Goal: Information Seeking & Learning: Learn about a topic

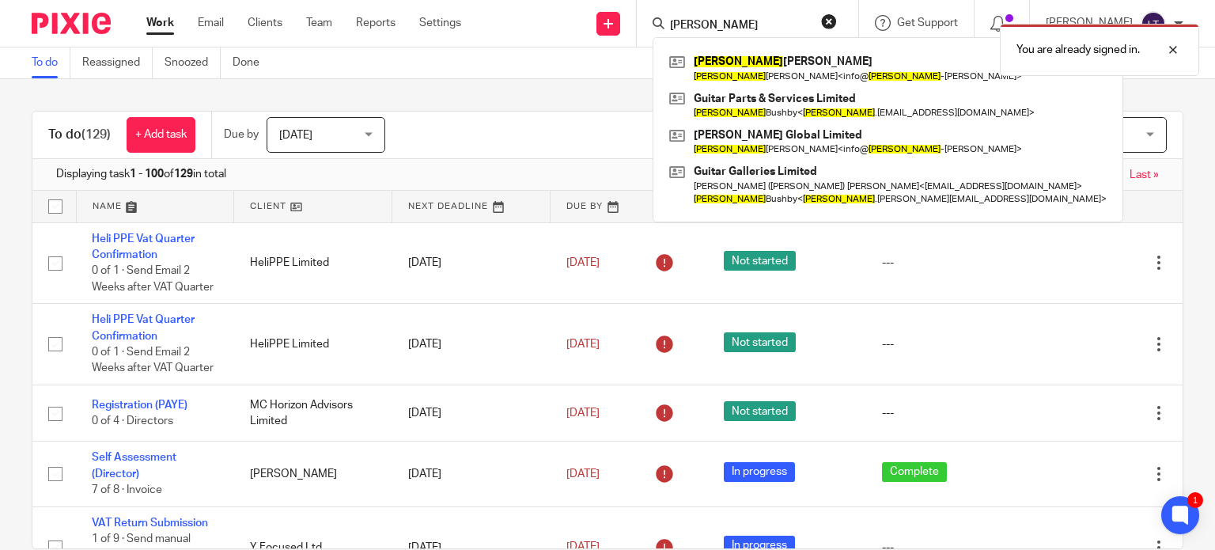
type input "gavin"
click at [786, 56] on div "You are already signed in." at bounding box center [902, 46] width 591 height 60
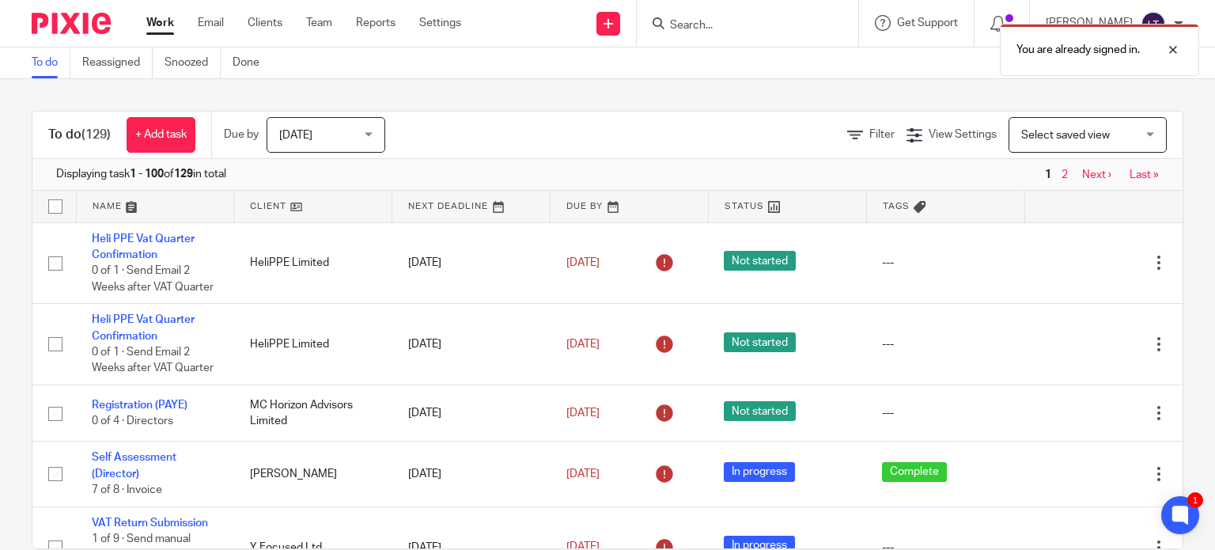
click at [773, 28] on div "You are already signed in." at bounding box center [902, 46] width 591 height 60
click at [762, 24] on div "You are already signed in." at bounding box center [902, 46] width 591 height 60
click at [750, 24] on div "You are already signed in." at bounding box center [902, 46] width 591 height 60
click at [1176, 50] on div at bounding box center [1160, 49] width 43 height 19
click at [735, 25] on input "Search" at bounding box center [739, 26] width 142 height 14
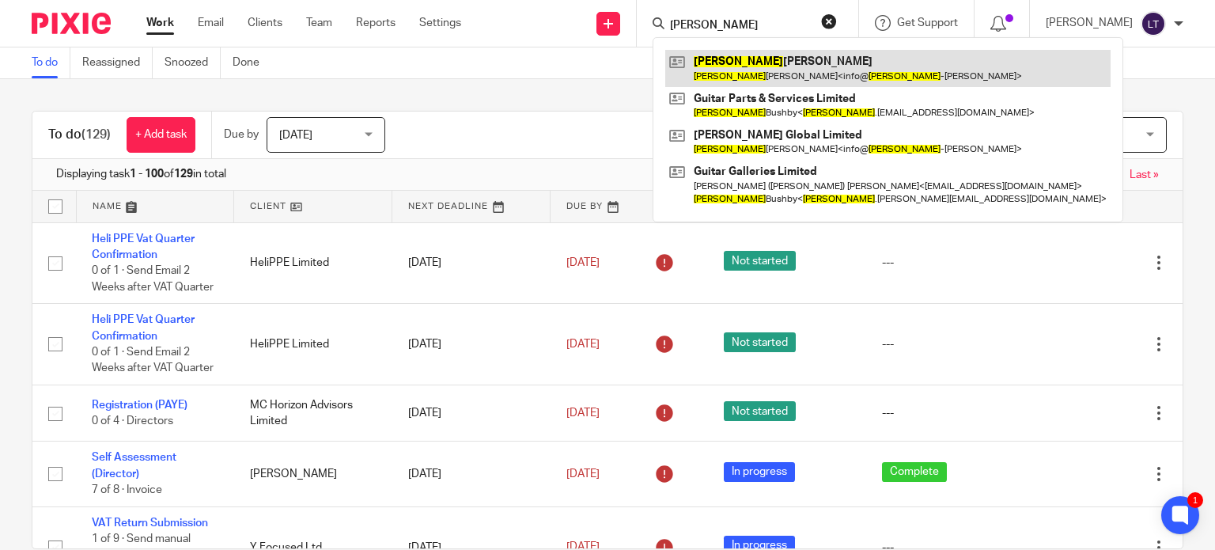
type input "gavin"
click at [746, 74] on link at bounding box center [887, 68] width 445 height 36
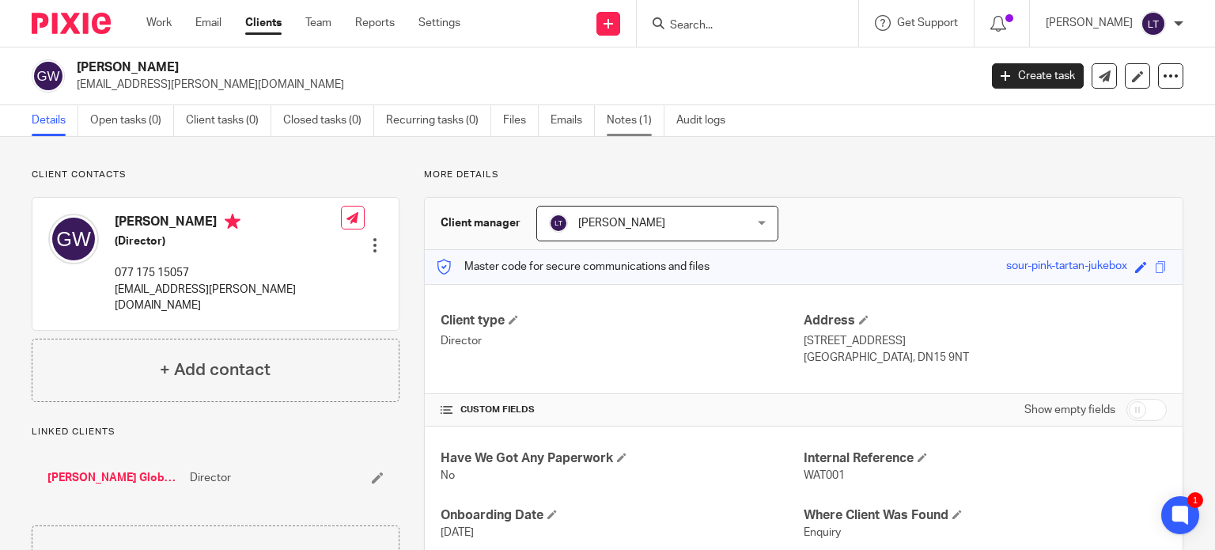
click at [618, 124] on link "Notes (1)" at bounding box center [636, 120] width 58 height 31
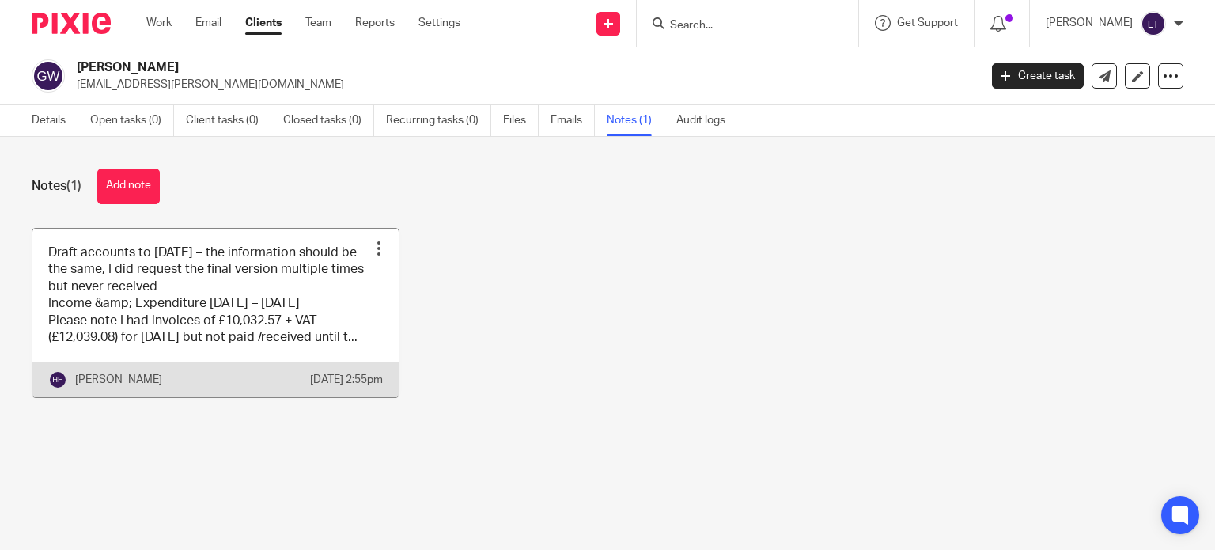
click at [373, 244] on div at bounding box center [379, 248] width 16 height 16
click at [218, 318] on link at bounding box center [215, 313] width 366 height 169
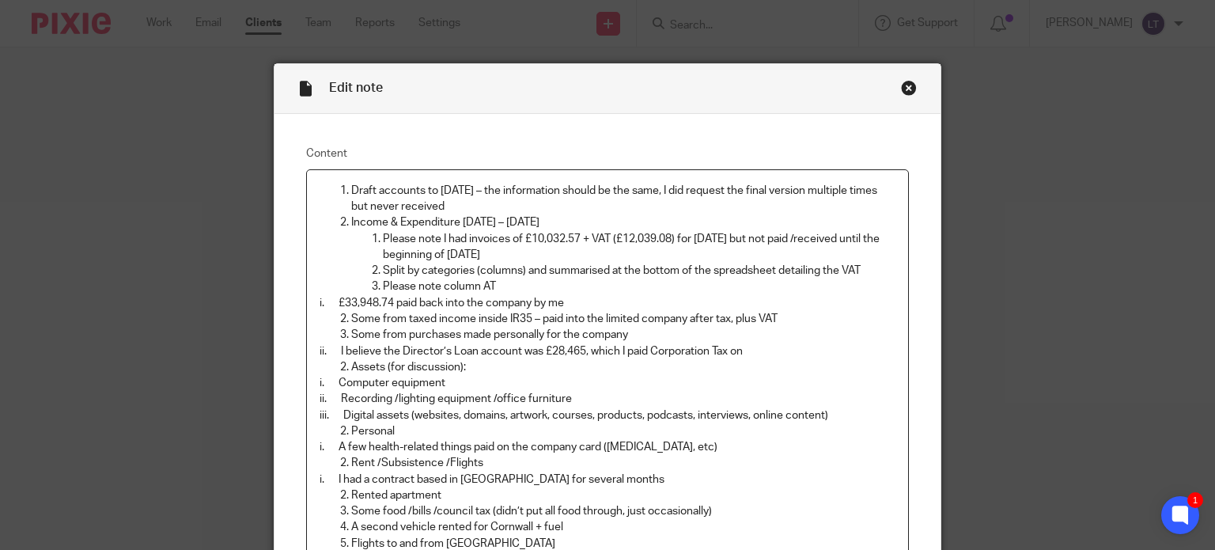
click at [901, 89] on div "Close this dialog window" at bounding box center [909, 88] width 16 height 16
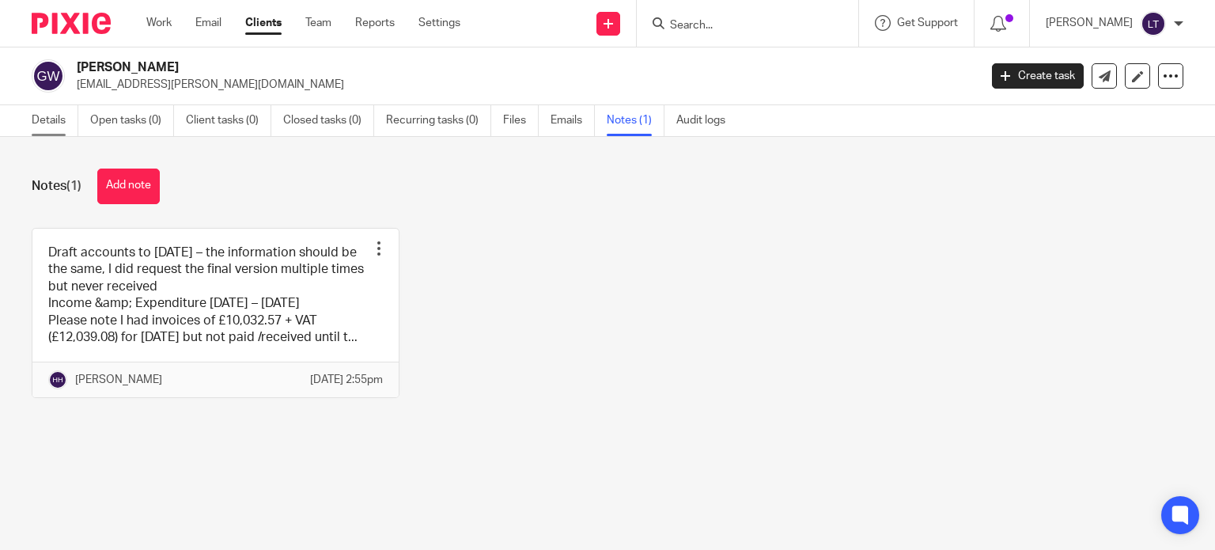
click at [58, 117] on link "Details" at bounding box center [55, 120] width 47 height 31
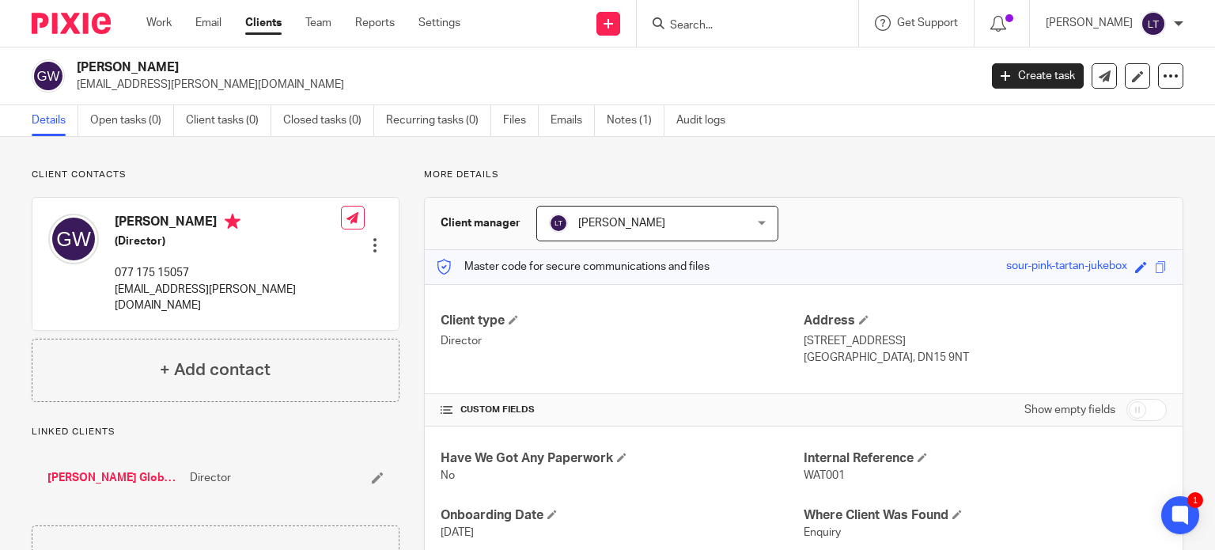
click at [100, 470] on link "[PERSON_NAME] Global Limited" at bounding box center [114, 478] width 134 height 16
click at [112, 470] on link "[PERSON_NAME] Global Limited" at bounding box center [114, 478] width 134 height 16
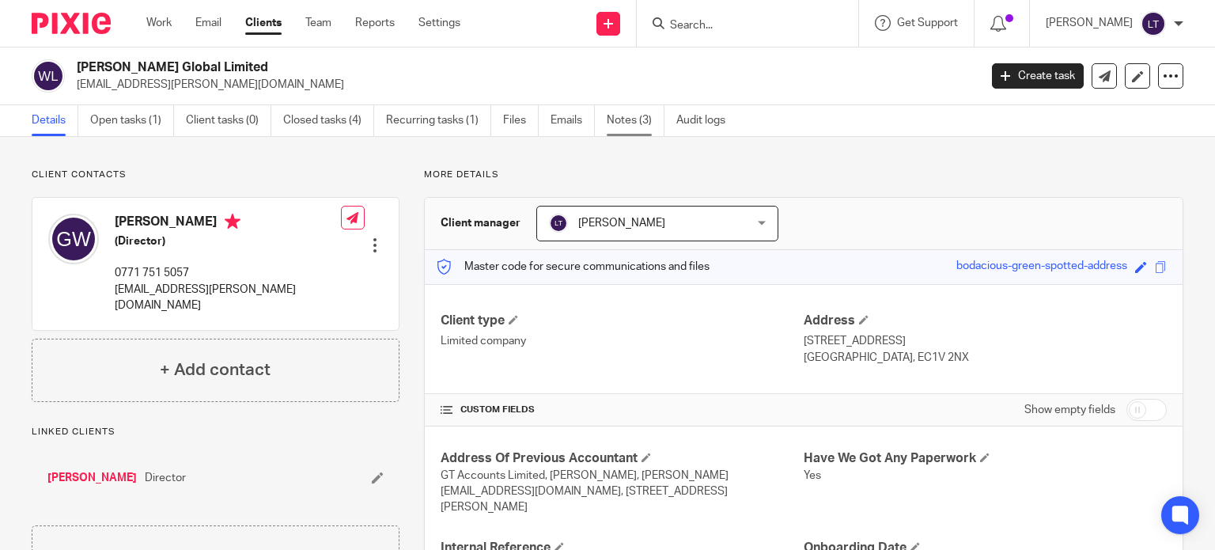
click at [660, 119] on link "Notes (3)" at bounding box center [636, 120] width 58 height 31
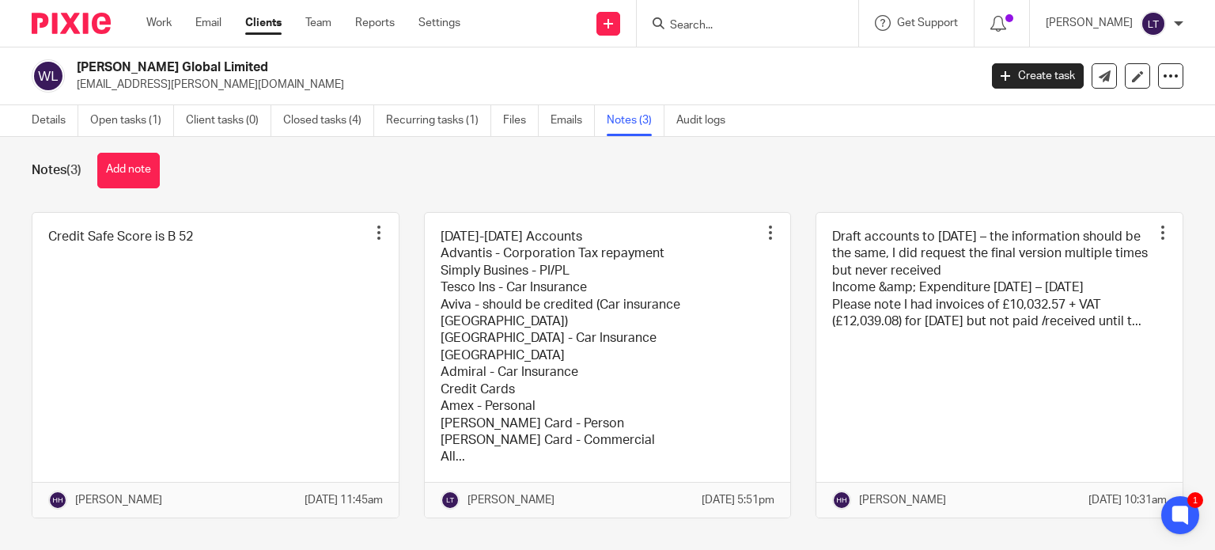
scroll to position [21, 0]
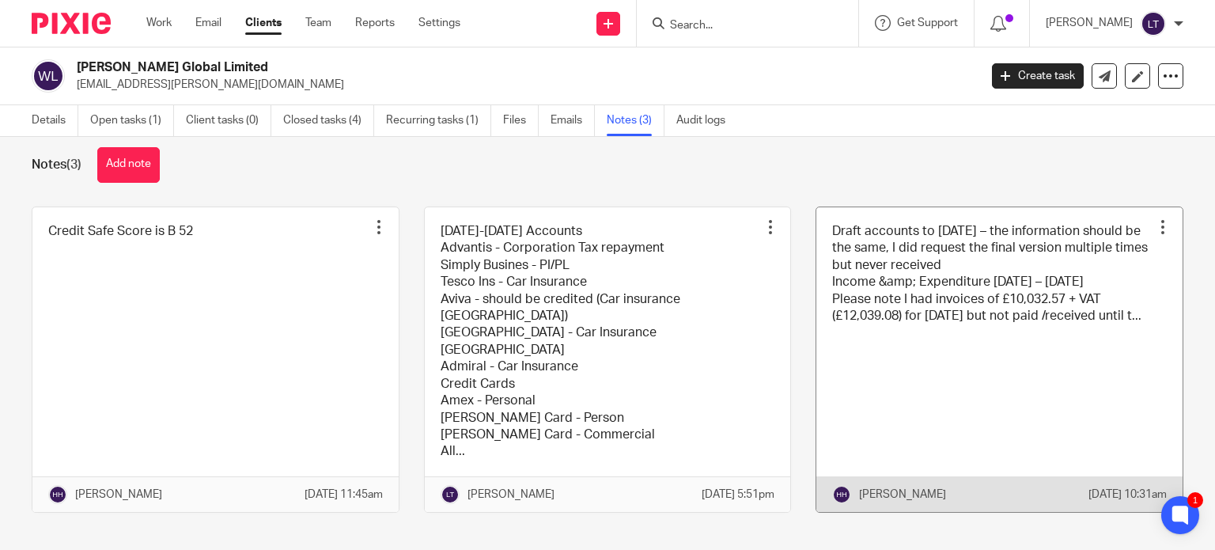
click at [962, 380] on link at bounding box center [999, 359] width 366 height 304
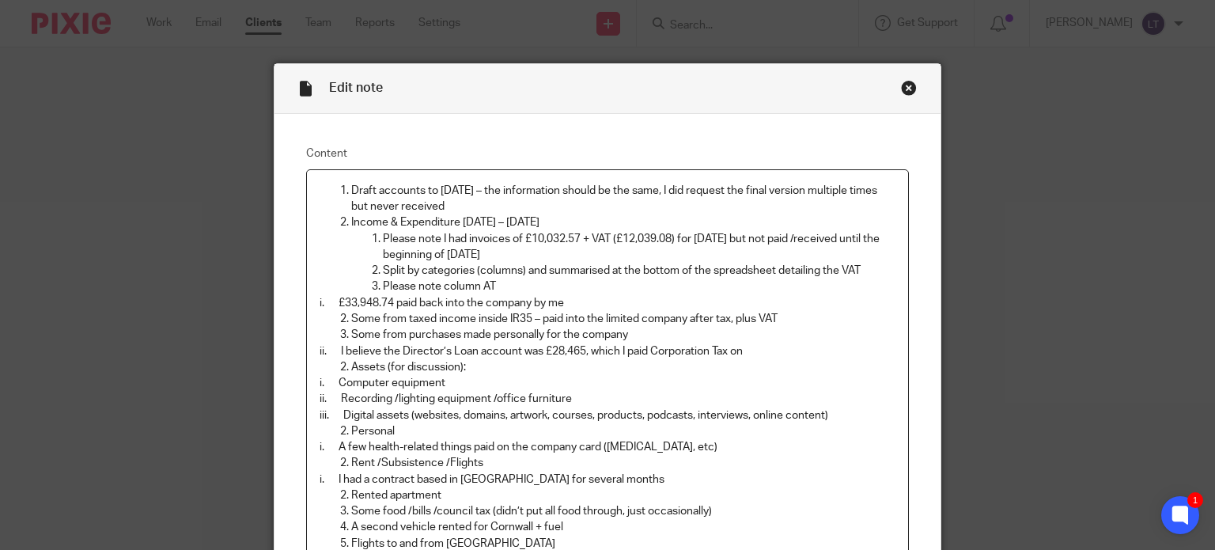
click at [901, 86] on div "Close this dialog window" at bounding box center [909, 88] width 16 height 16
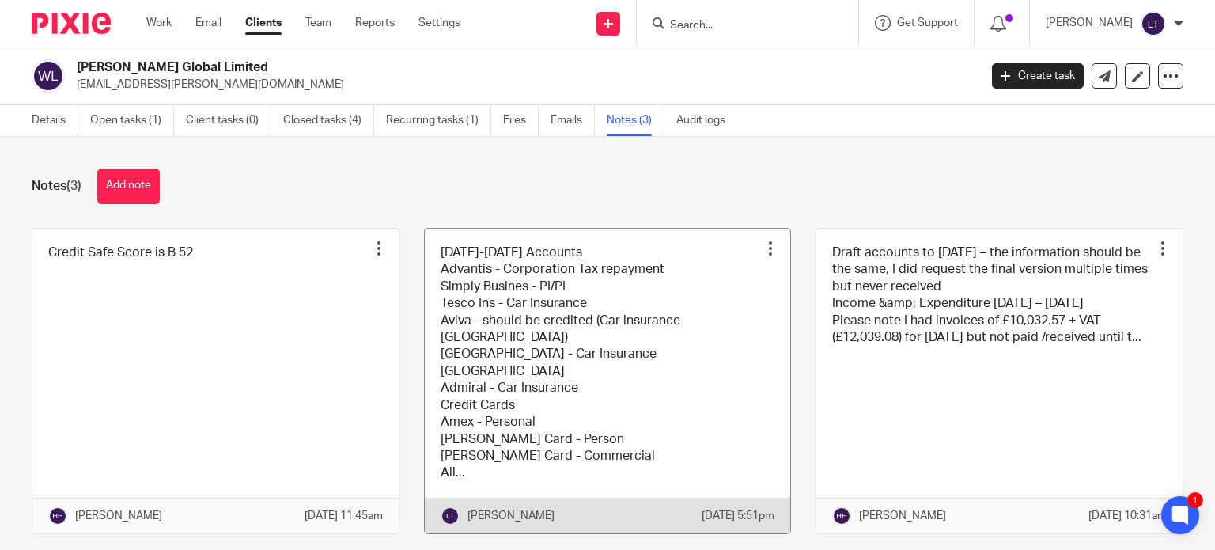
click at [765, 240] on div "Pin note Edit note Delete note" at bounding box center [770, 248] width 24 height 24
click at [593, 343] on link at bounding box center [608, 381] width 366 height 304
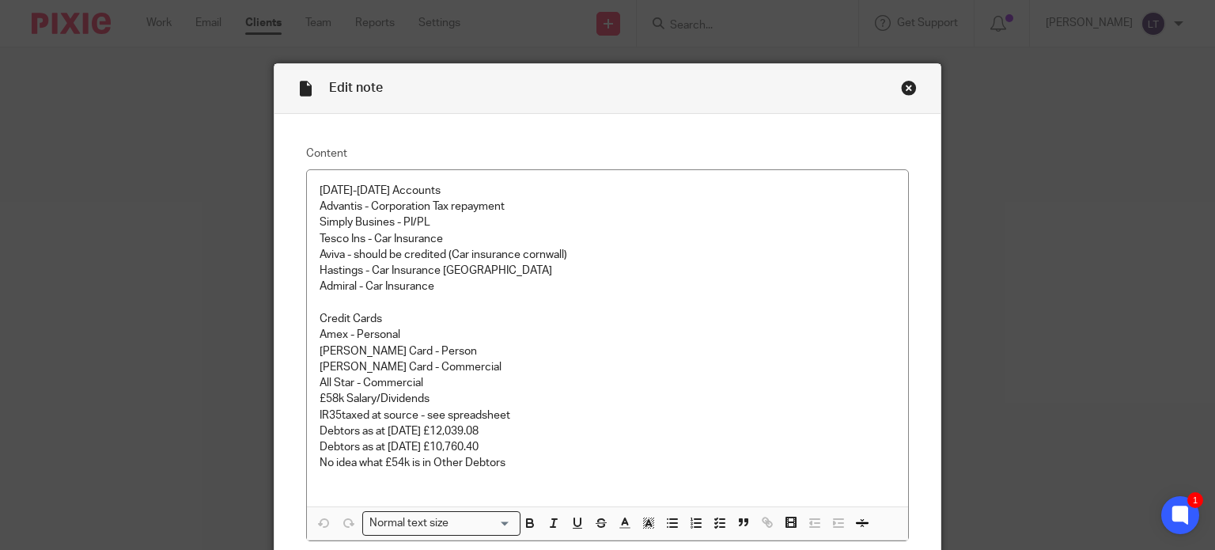
click at [903, 85] on div "Close this dialog window" at bounding box center [909, 88] width 16 height 16
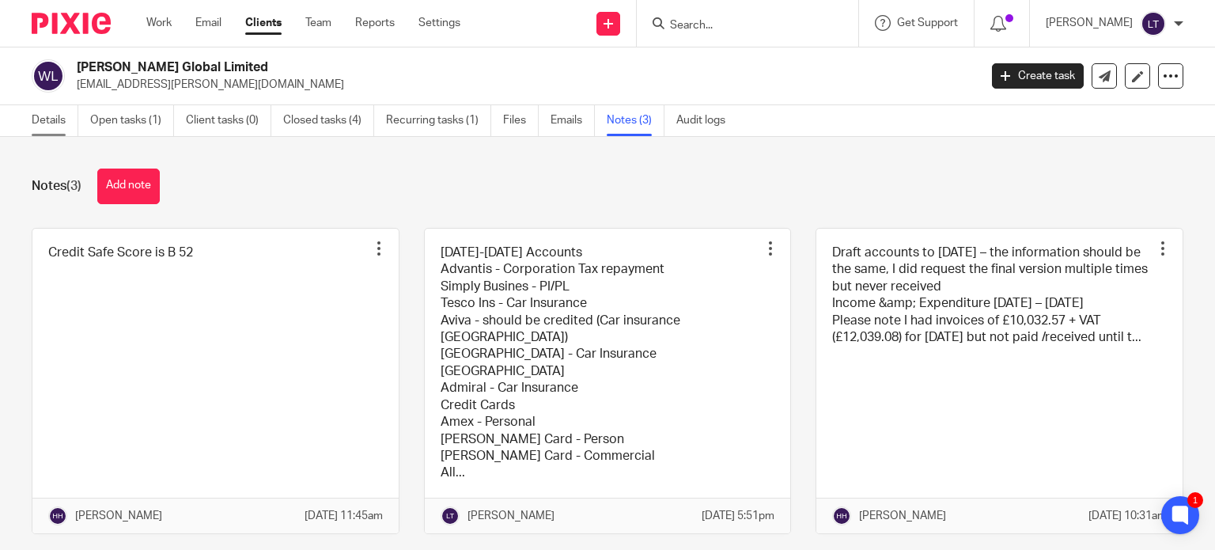
click at [49, 123] on link "Details" at bounding box center [55, 120] width 47 height 31
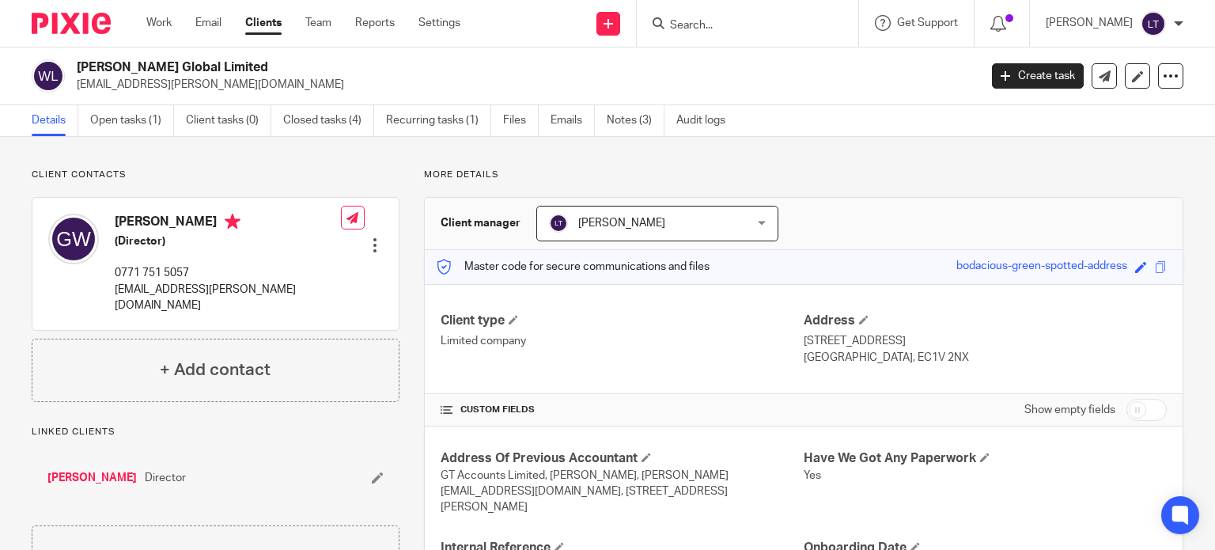
scroll to position [395, 0]
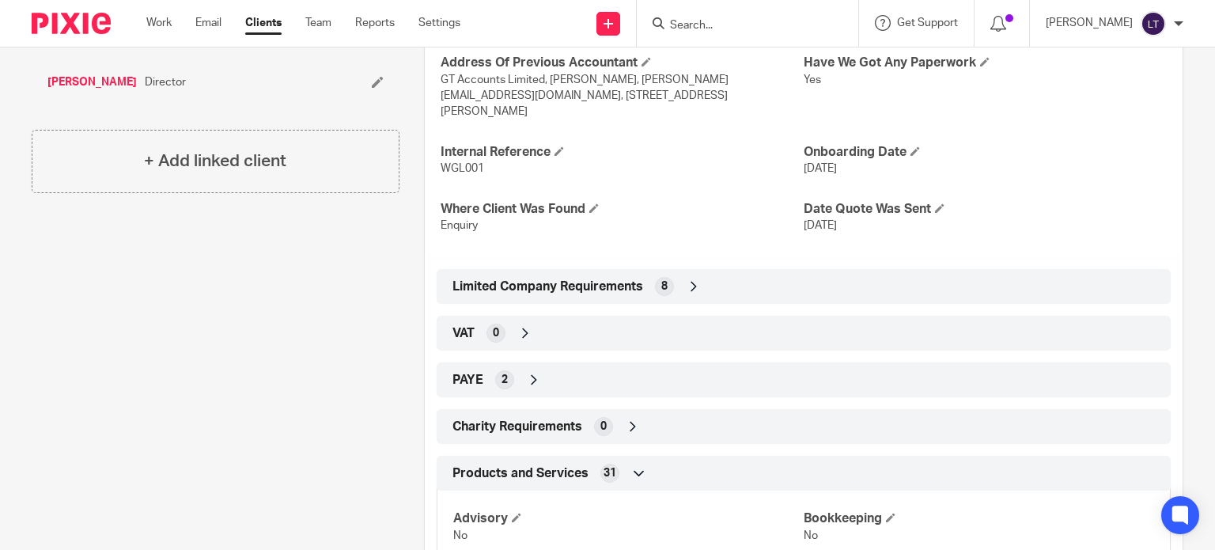
click at [688, 278] on icon at bounding box center [694, 286] width 16 height 16
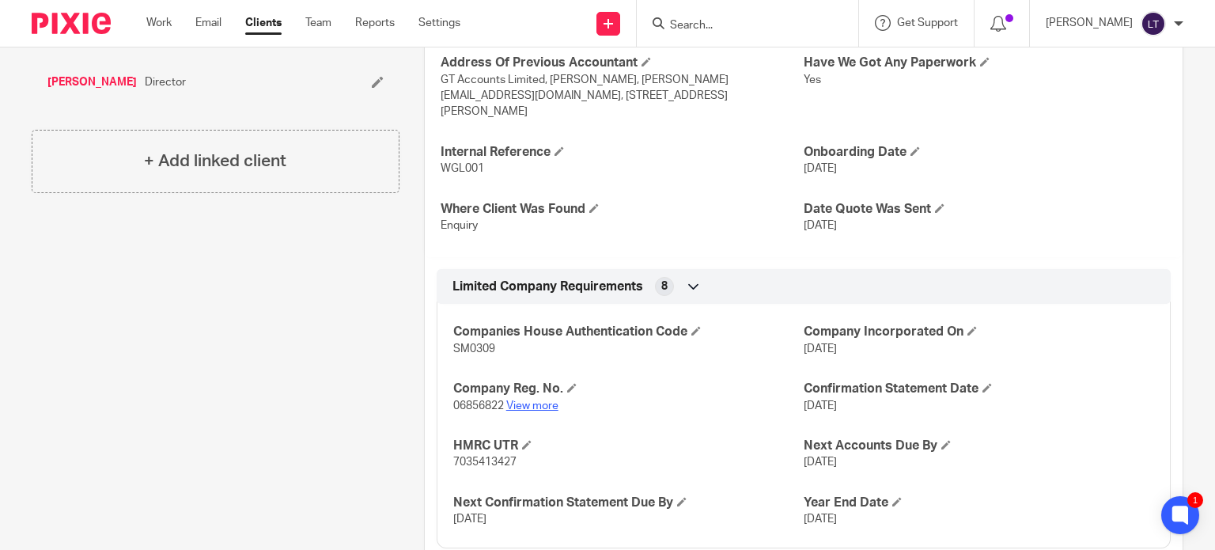
click at [538, 400] on link "View more" at bounding box center [532, 405] width 52 height 11
